Goal: Book appointment/travel/reservation

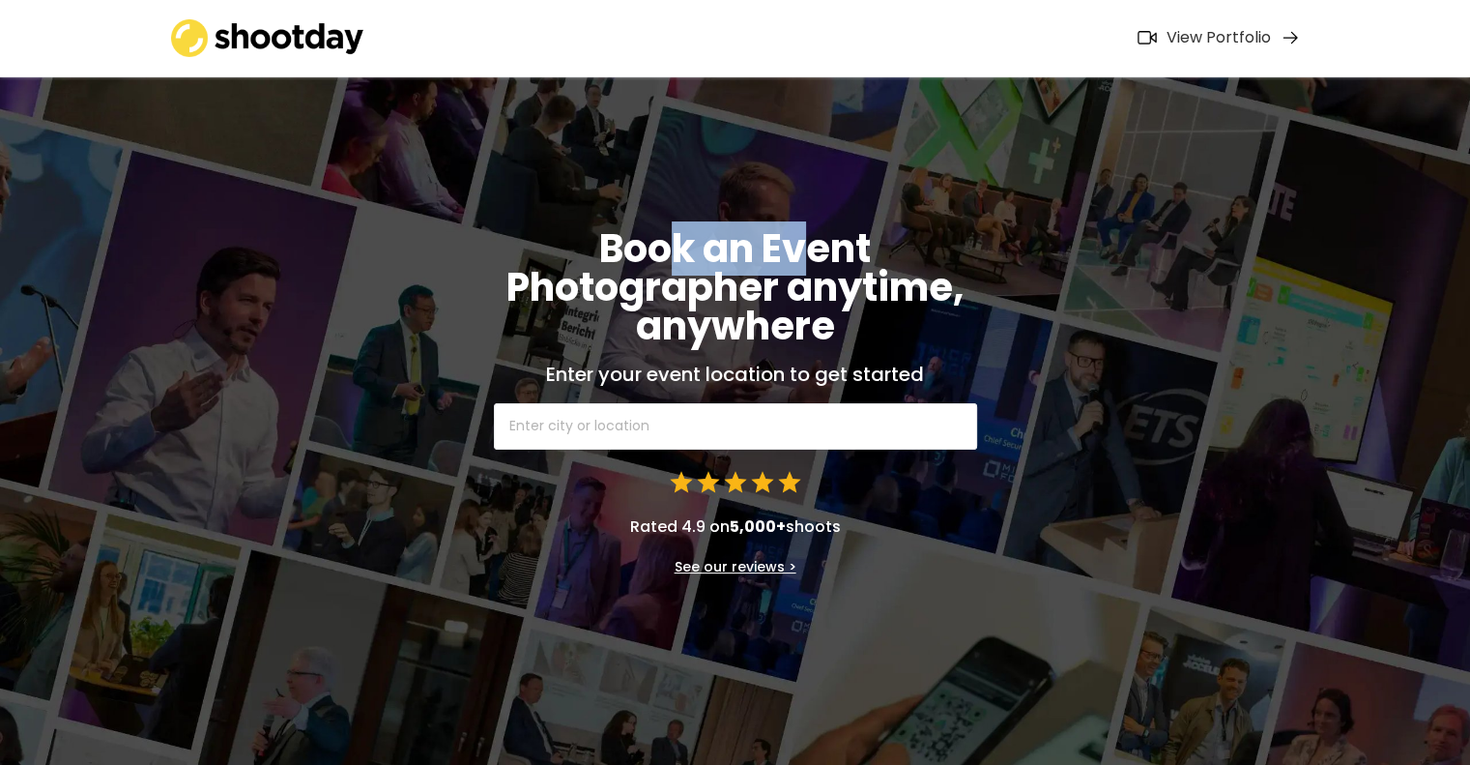
drag, startPoint x: 678, startPoint y: 250, endPoint x: 816, endPoint y: 266, distance: 139.1
click at [816, 266] on h1 "Book an Event Photographer anytime, anywhere" at bounding box center [735, 287] width 483 height 116
